Goal: Task Accomplishment & Management: Complete application form

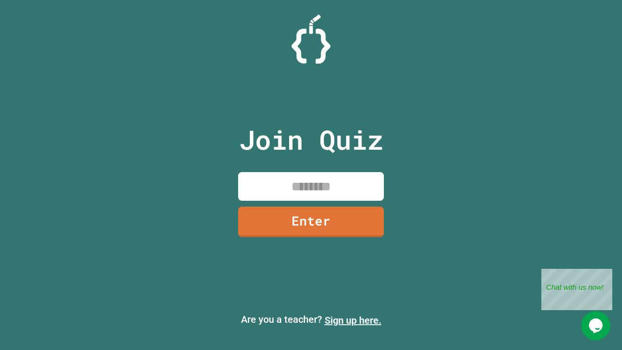
click at [353, 320] on link "Sign up here." at bounding box center [352, 320] width 57 height 12
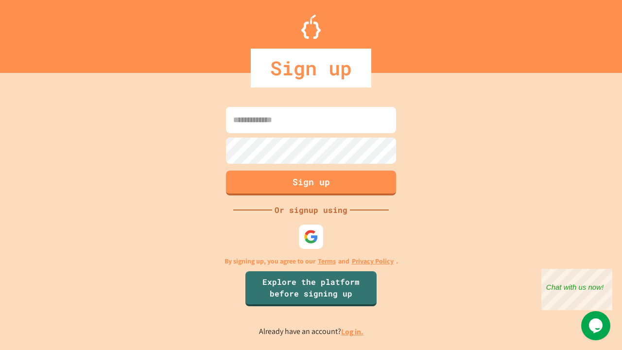
click at [353, 331] on link "Log in." at bounding box center [352, 331] width 22 height 10
